Goal: Information Seeking & Learning: Learn about a topic

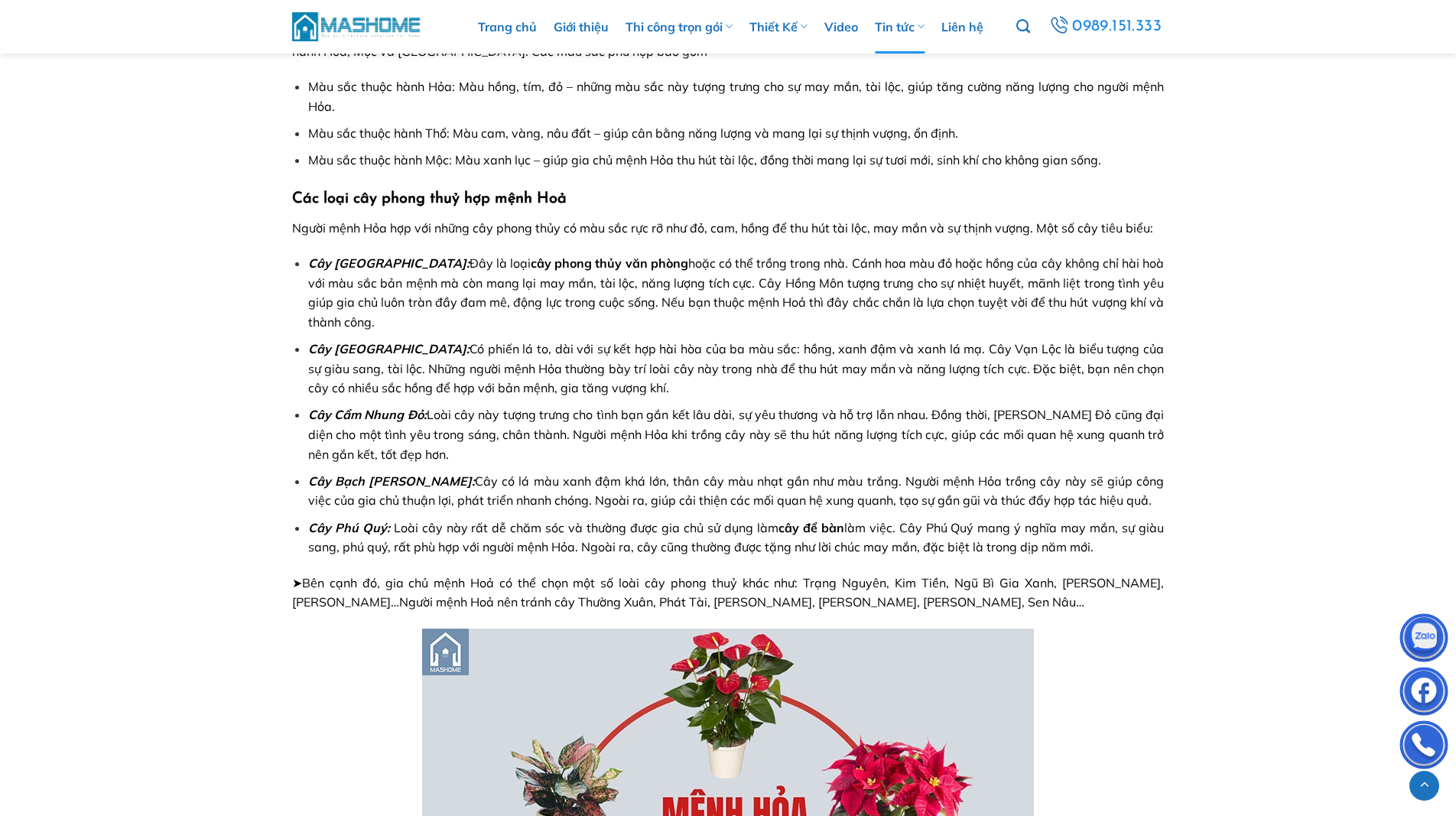
scroll to position [1300, 0]
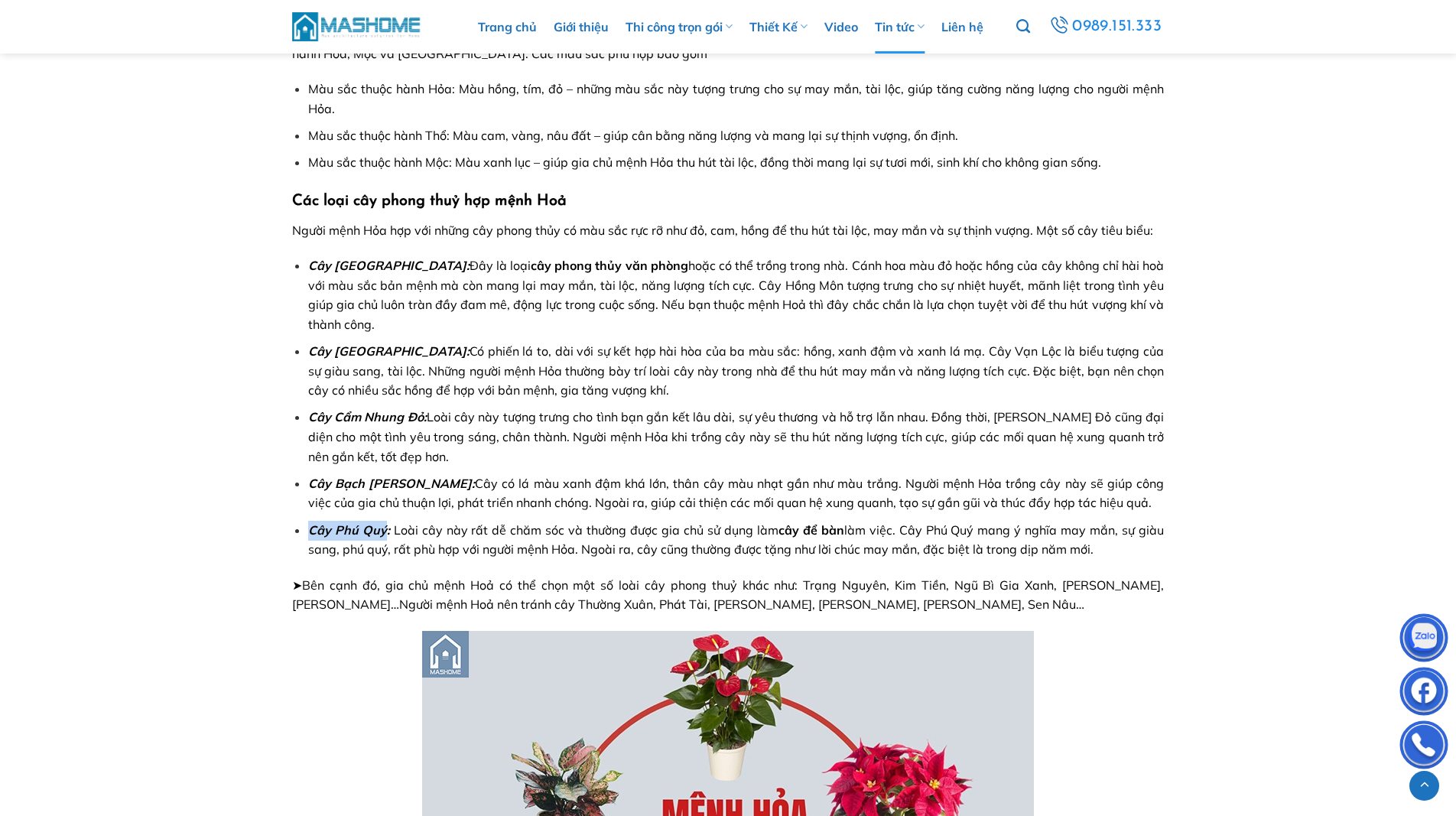
drag, startPoint x: 308, startPoint y: 531, endPoint x: 384, endPoint y: 528, distance: 76.1
click at [384, 528] on strong "Cây Phú Quý:" at bounding box center [349, 529] width 82 height 15
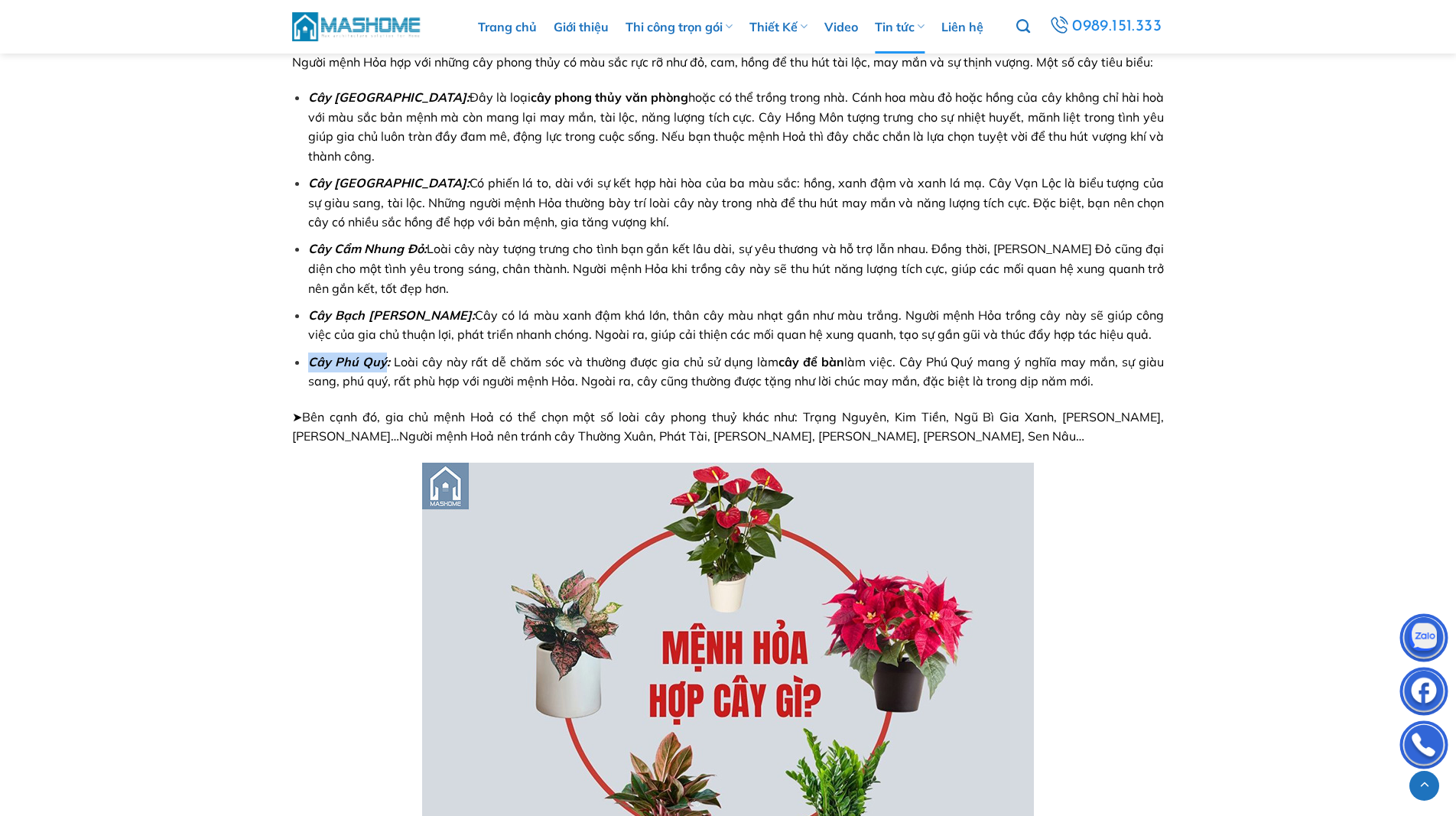
scroll to position [1377, 0]
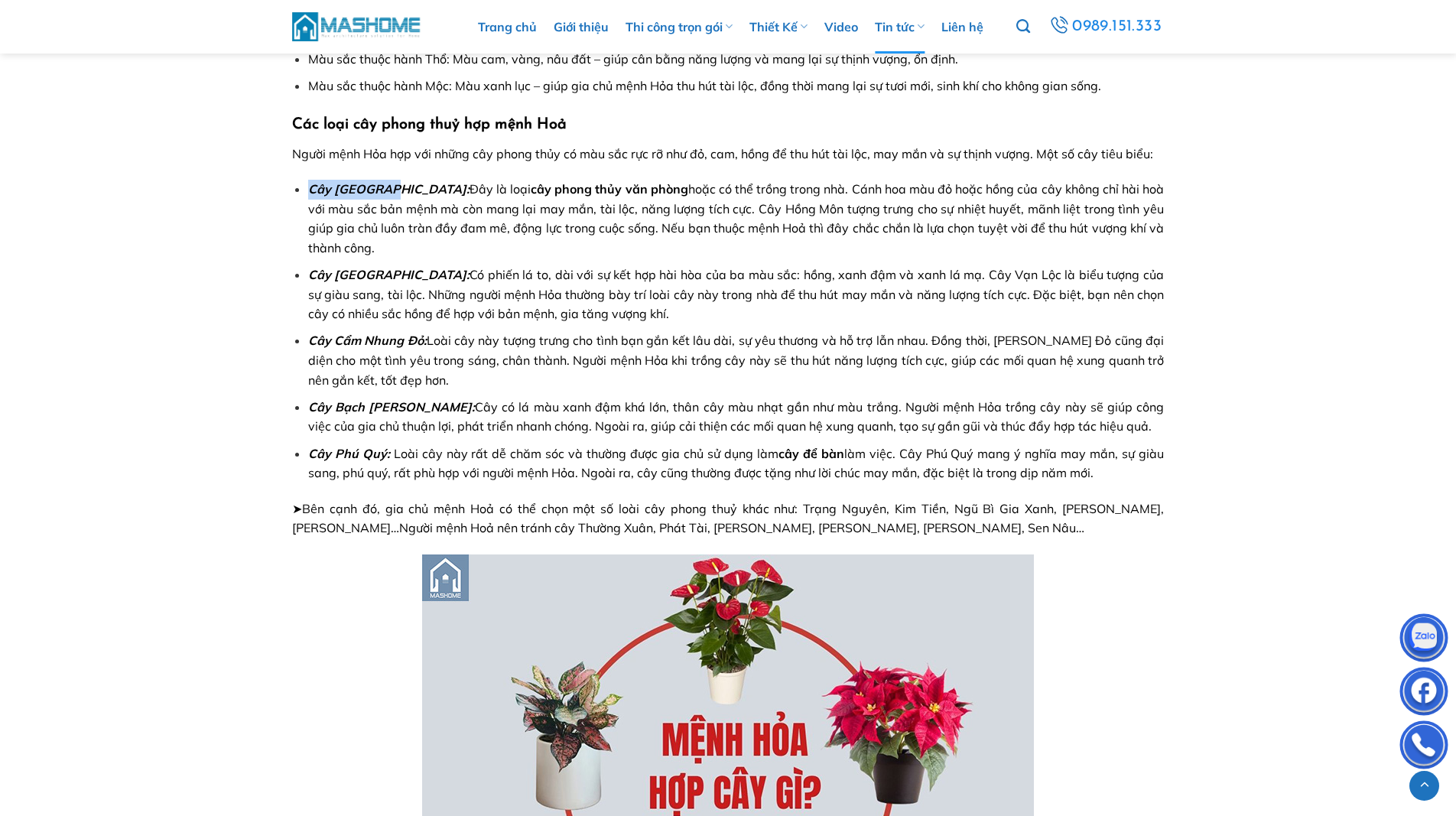
drag, startPoint x: 311, startPoint y: 192, endPoint x: 394, endPoint y: 190, distance: 83.0
click at [394, 190] on strong "Cây [GEOGRAPHIC_DATA]:" at bounding box center [388, 188] width 161 height 15
drag, startPoint x: 308, startPoint y: 275, endPoint x: 383, endPoint y: 273, distance: 75.0
click at [383, 273] on strong "Cây [GEOGRAPHIC_DATA]:" at bounding box center [389, 274] width 162 height 15
click at [360, 270] on strong "Cây [GEOGRAPHIC_DATA]:" at bounding box center [389, 274] width 162 height 15
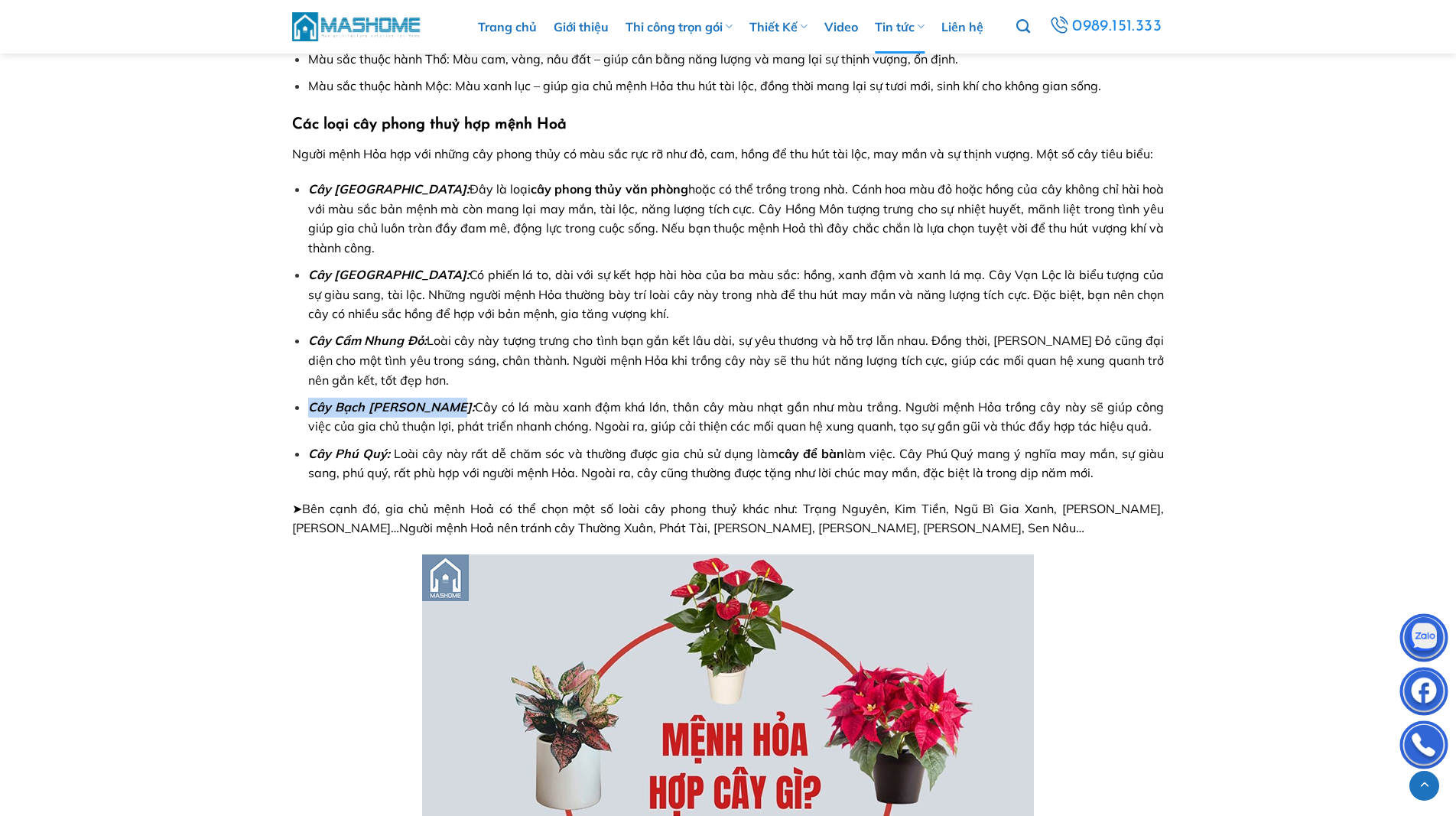
drag, startPoint x: 309, startPoint y: 409, endPoint x: 452, endPoint y: 402, distance: 143.2
click at [452, 402] on span "Cây Bạch [PERSON_NAME]: Cây có lá màu xanh đậm khá lớn, thân cây màu nhạt gần n…" at bounding box center [736, 416] width 855 height 35
drag, startPoint x: 308, startPoint y: 274, endPoint x: 380, endPoint y: 276, distance: 72.0
click at [380, 276] on strong "Cây [GEOGRAPHIC_DATA]:" at bounding box center [389, 274] width 162 height 15
click at [310, 452] on strong "Cây Phú Quý:" at bounding box center [349, 453] width 82 height 15
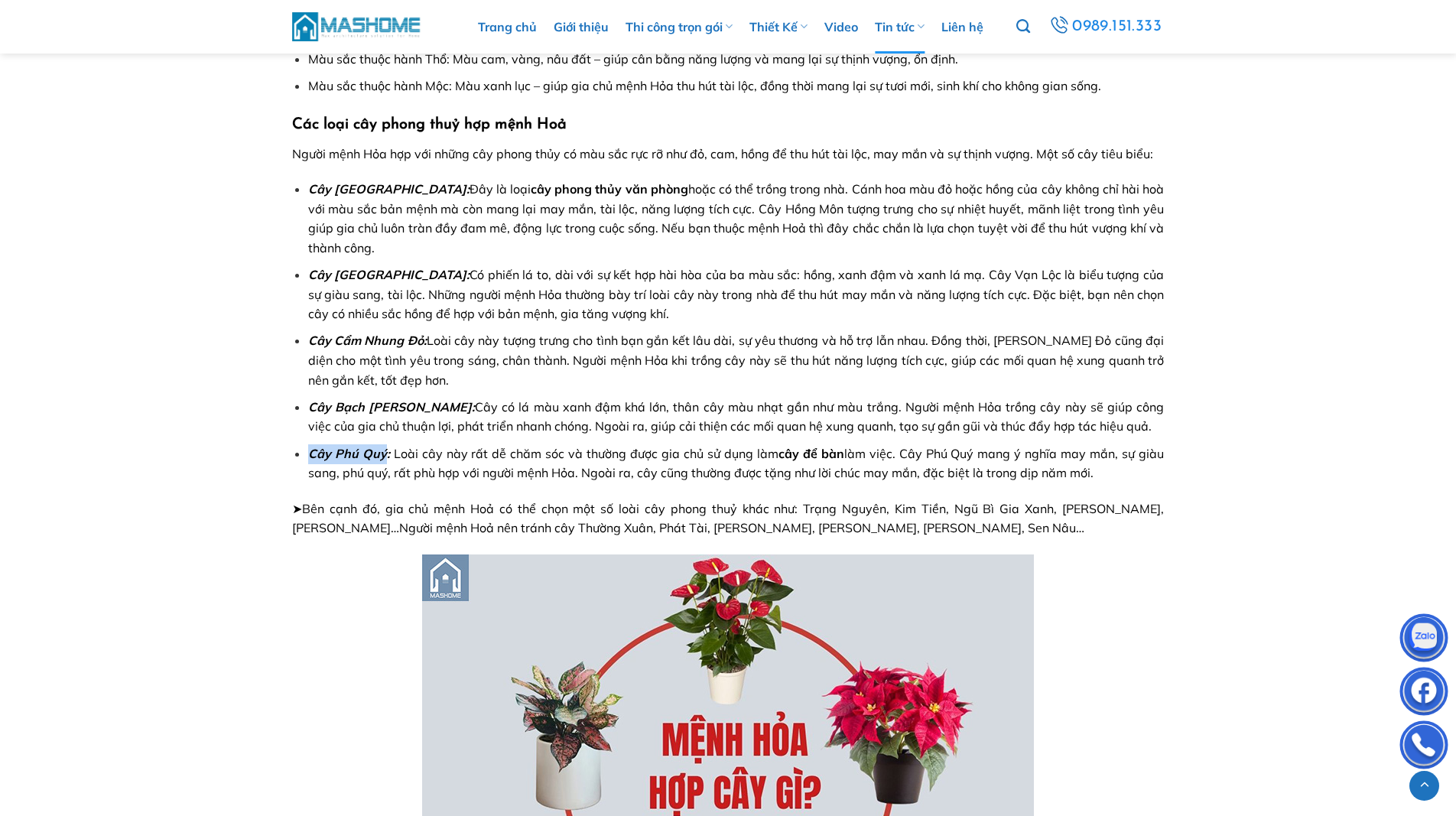
drag, startPoint x: 312, startPoint y: 452, endPoint x: 384, endPoint y: 452, distance: 72.0
click at [384, 452] on strong "Cây Phú Quý:" at bounding box center [349, 453] width 82 height 15
drag, startPoint x: 308, startPoint y: 189, endPoint x: 393, endPoint y: 190, distance: 85.0
click at [393, 190] on strong "Cây [GEOGRAPHIC_DATA]:" at bounding box center [388, 188] width 161 height 15
